Goal: Information Seeking & Learning: Compare options

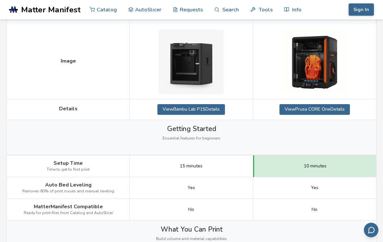
scroll to position [110, 0]
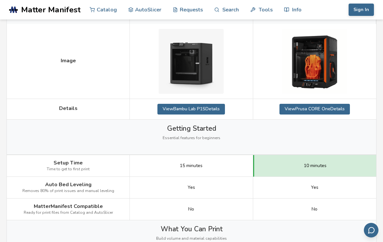
click at [219, 106] on link "View Bambu Lab P1S Details" at bounding box center [191, 109] width 68 height 10
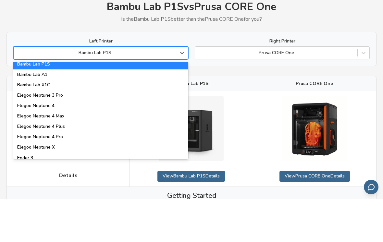
scroll to position [484, 0]
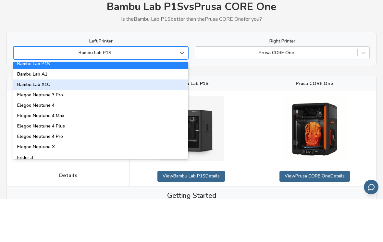
click at [49, 123] on div "Bambu Lab X1C" at bounding box center [100, 128] width 175 height 10
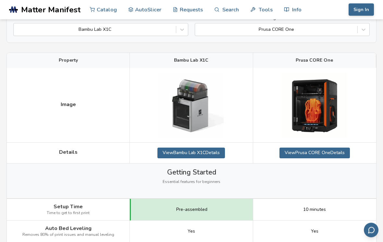
scroll to position [68, 0]
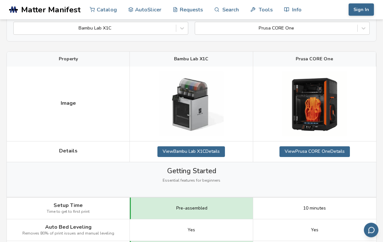
click at [331, 148] on link "View [PERSON_NAME] CORE One Details" at bounding box center [314, 152] width 70 height 10
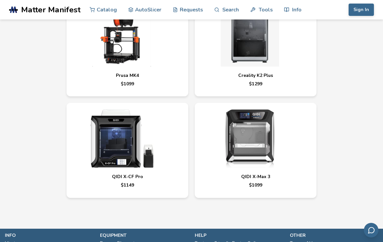
scroll to position [2516, 0]
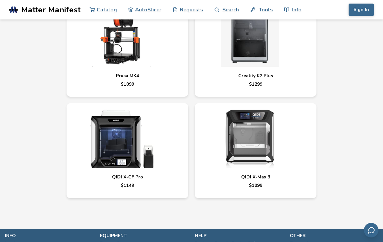
click at [269, 118] on img at bounding box center [249, 139] width 97 height 58
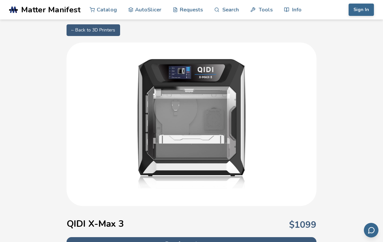
click at [111, 30] on link "← Back to 3D Printers" at bounding box center [94, 30] width 54 height 12
select select "**********"
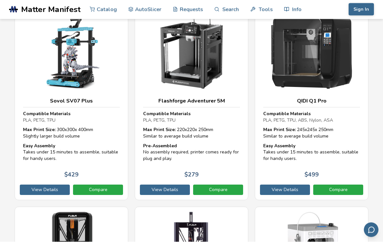
scroll to position [5074, 0]
